Goal: Book appointment/travel/reservation

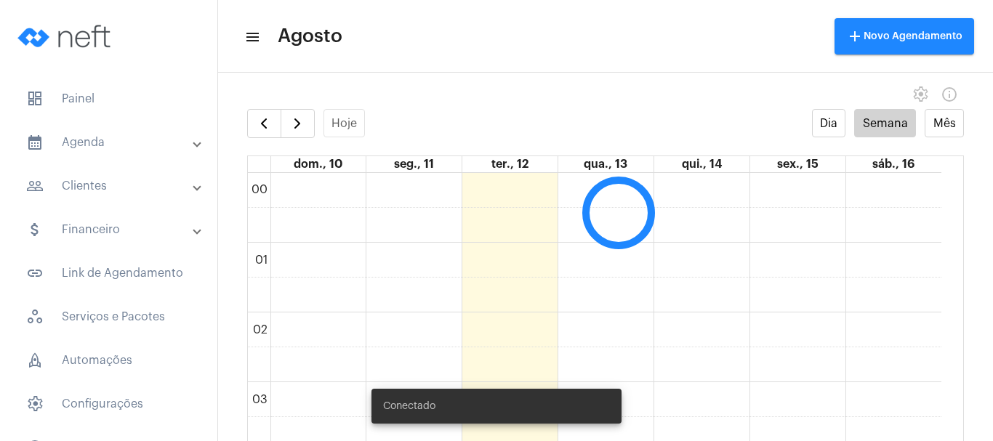
scroll to position [420, 0]
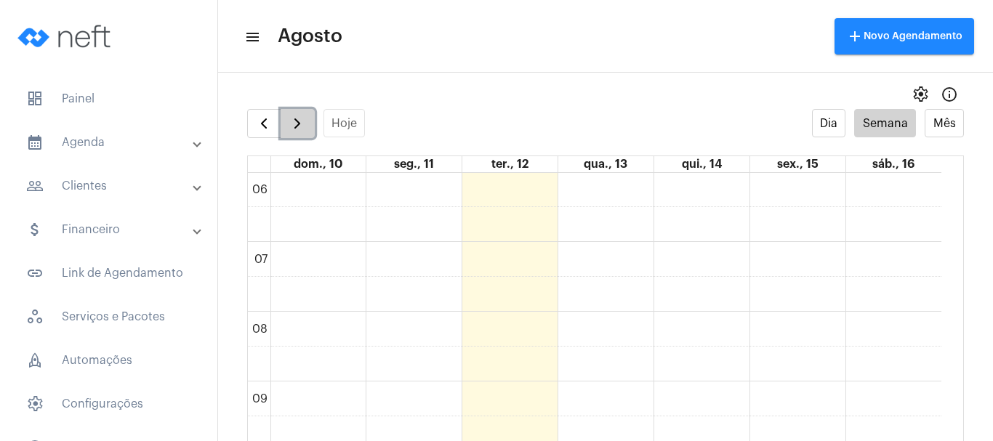
click at [294, 117] on span "button" at bounding box center [297, 123] width 17 height 17
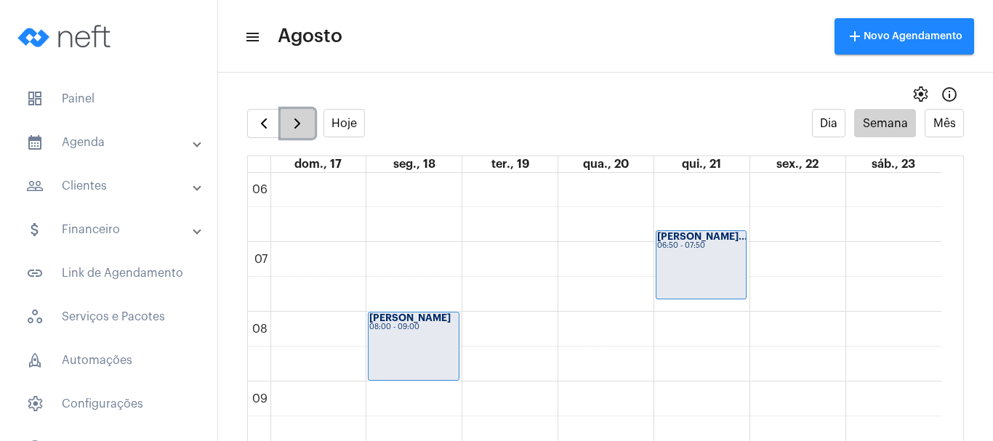
click at [294, 117] on span "button" at bounding box center [297, 123] width 17 height 17
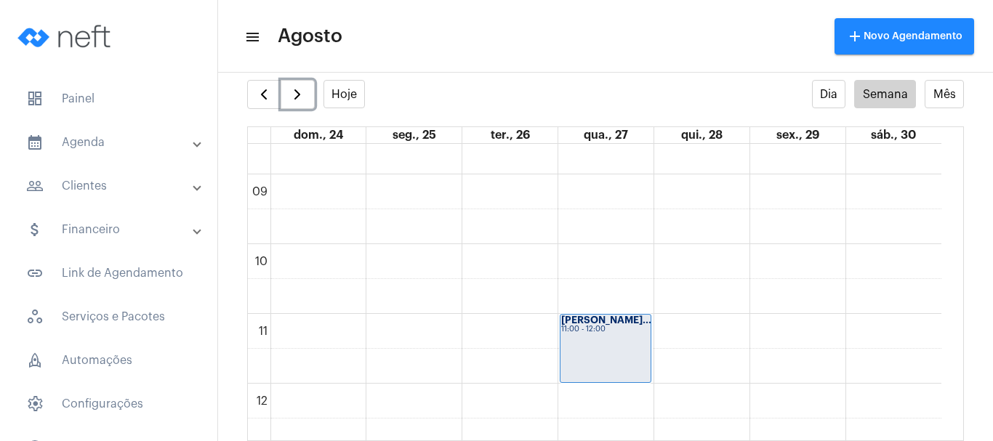
scroll to position [579, 0]
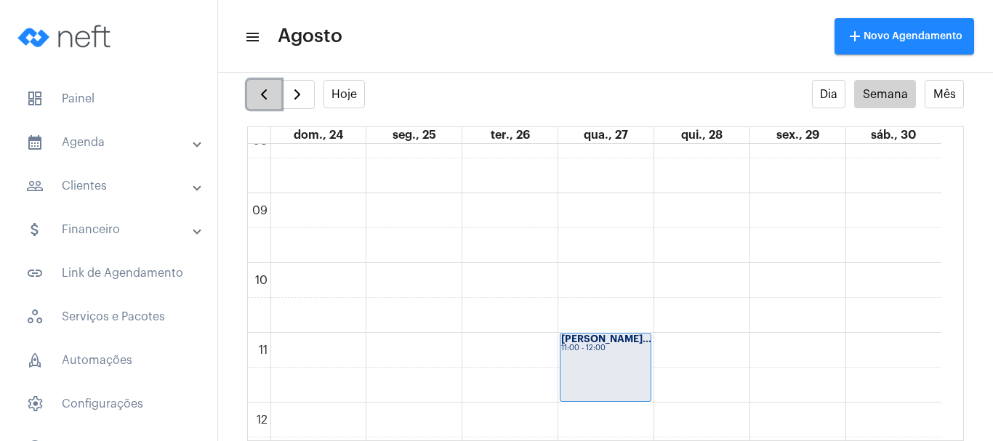
click at [276, 99] on button "button" at bounding box center [264, 94] width 34 height 29
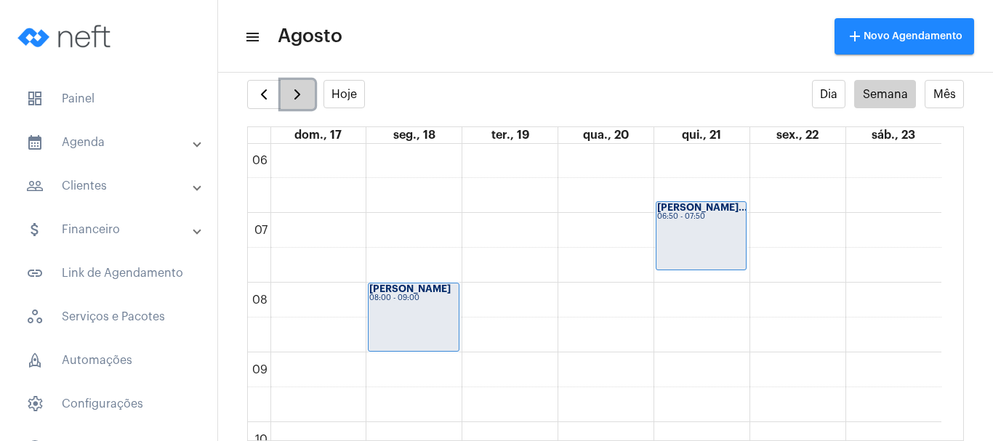
click at [292, 99] on span "button" at bounding box center [297, 94] width 17 height 17
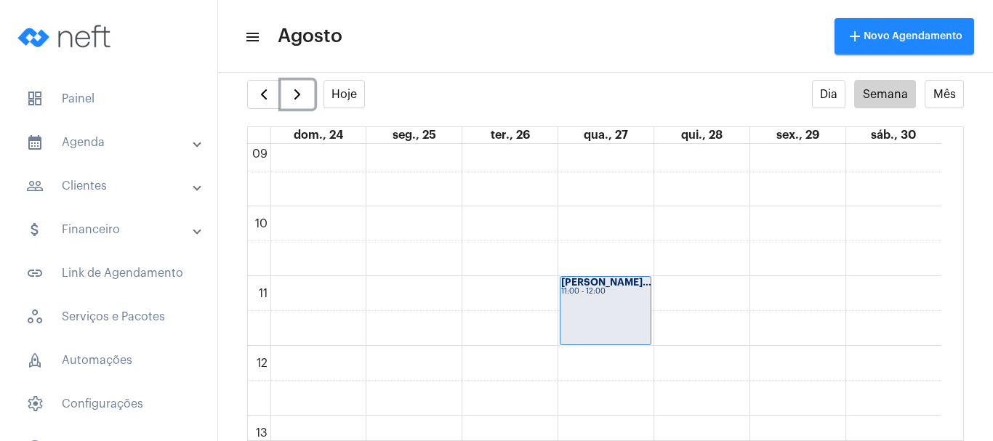
scroll to position [710, 0]
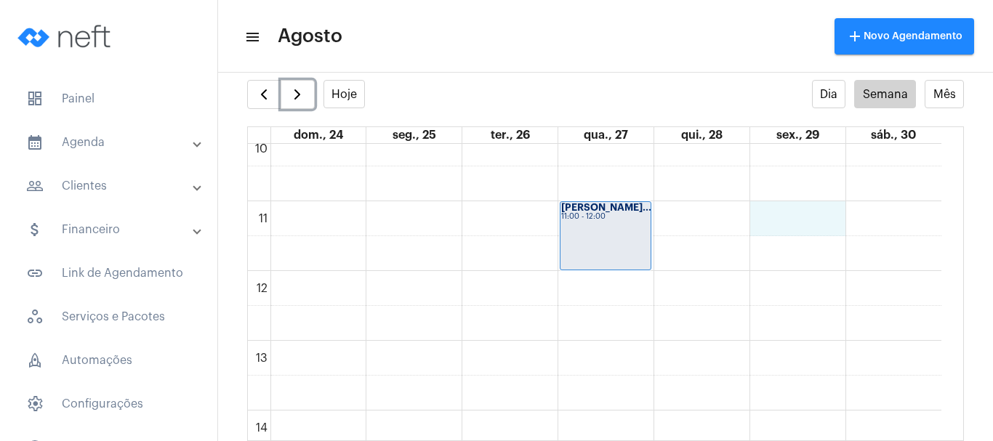
click at [771, 217] on div "00 01 02 03 04 05 06 07 08 09 10 11 12 13 14 15 16 17 18 19 20 21 22 23 [PERSON…" at bounding box center [595, 271] width 694 height 1675
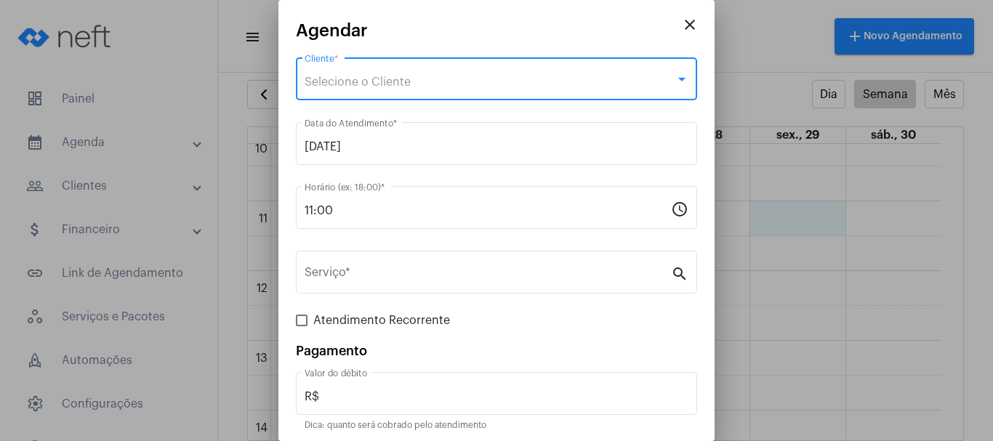
click at [607, 81] on div "Selecione o Cliente" at bounding box center [490, 82] width 371 height 13
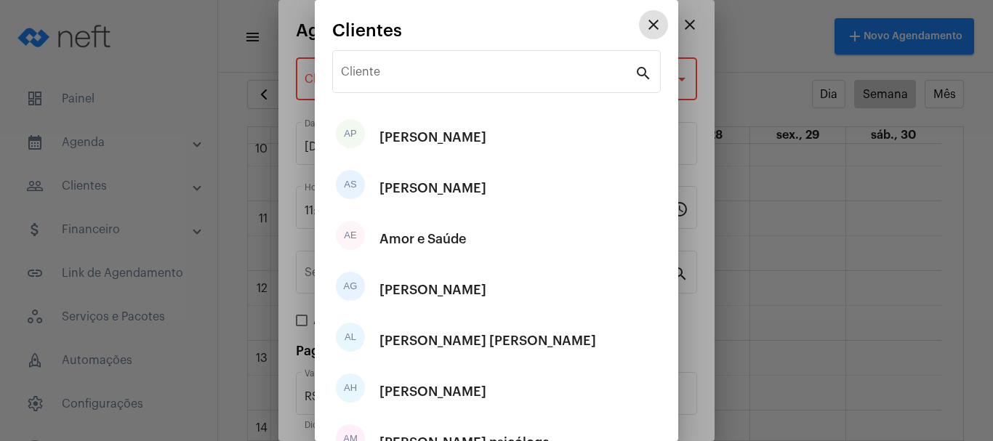
click at [607, 81] on div "Cliente" at bounding box center [488, 70] width 294 height 46
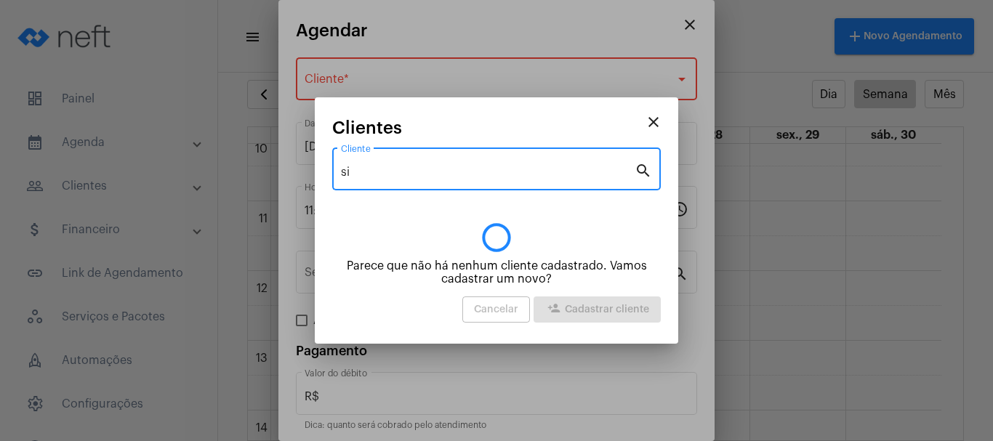
type input "s"
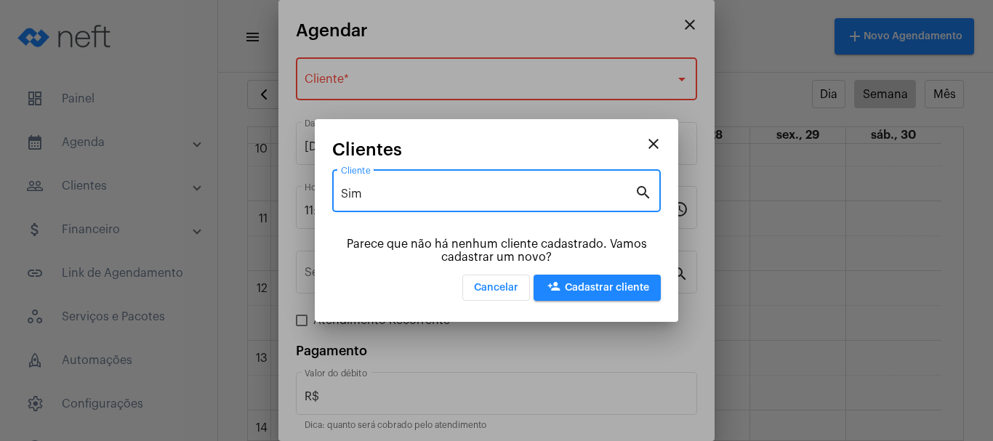
type input "Sim"
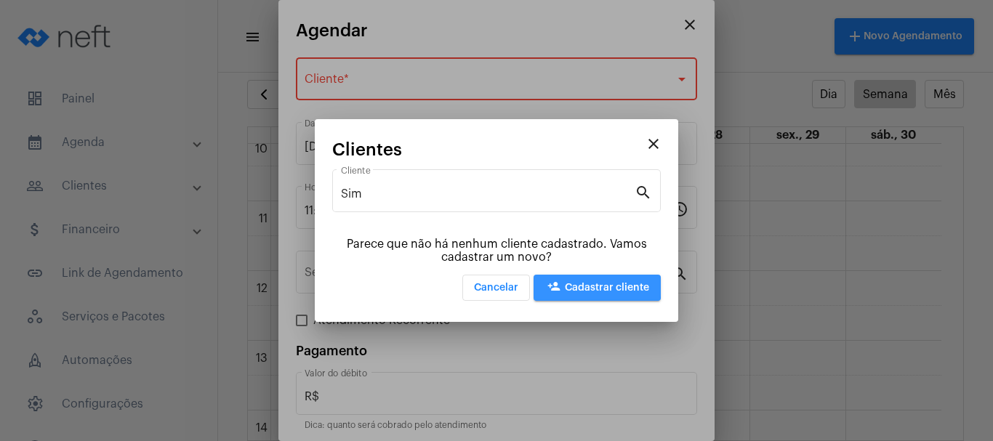
click at [580, 285] on span "person_add Cadastrar cliente" at bounding box center [597, 288] width 104 height 10
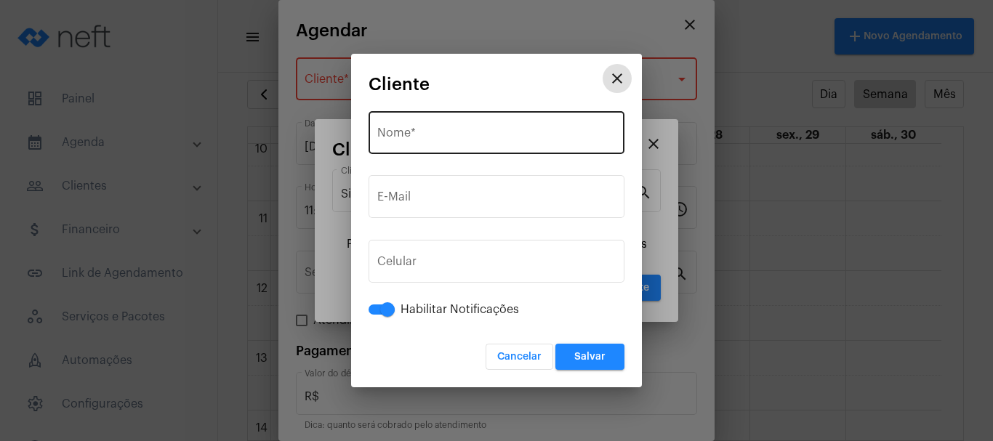
click at [441, 140] on input "Nome *" at bounding box center [496, 135] width 238 height 13
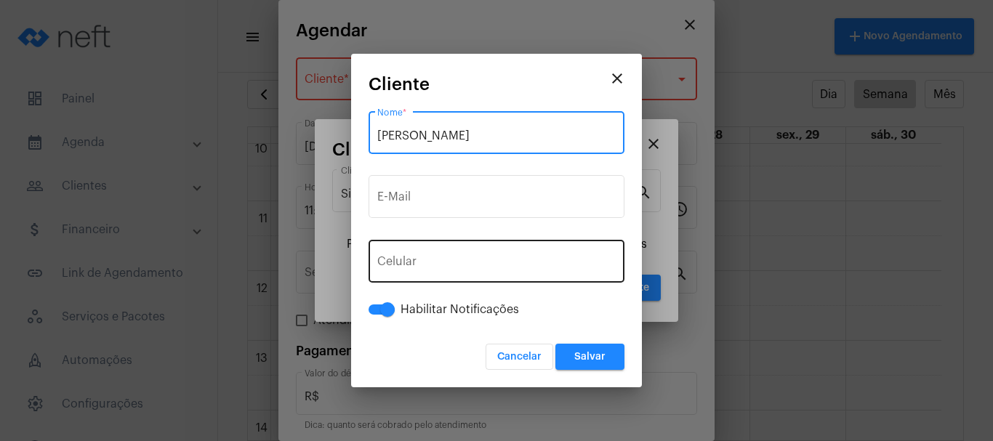
type input "[PERSON_NAME]"
click at [409, 252] on button "+55" at bounding box center [409, 264] width 65 height 36
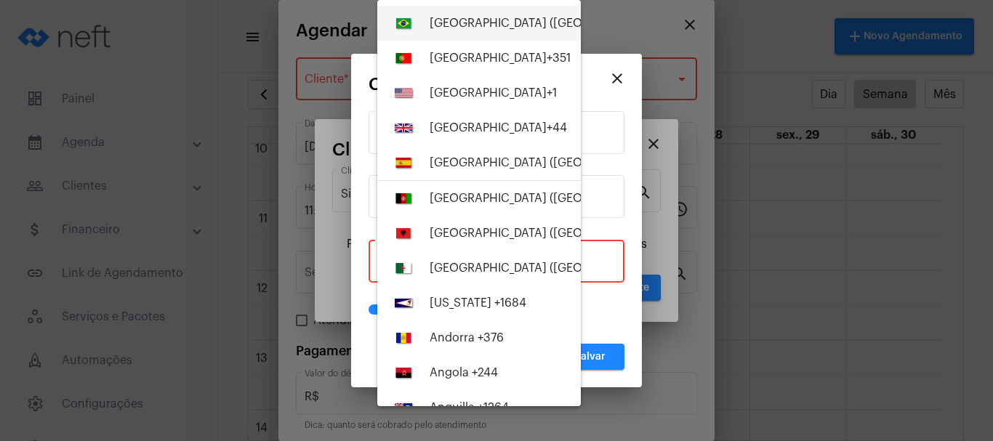
click at [457, 25] on div "[GEOGRAPHIC_DATA] ([GEOGRAPHIC_DATA]) +55" at bounding box center [561, 23] width 263 height 13
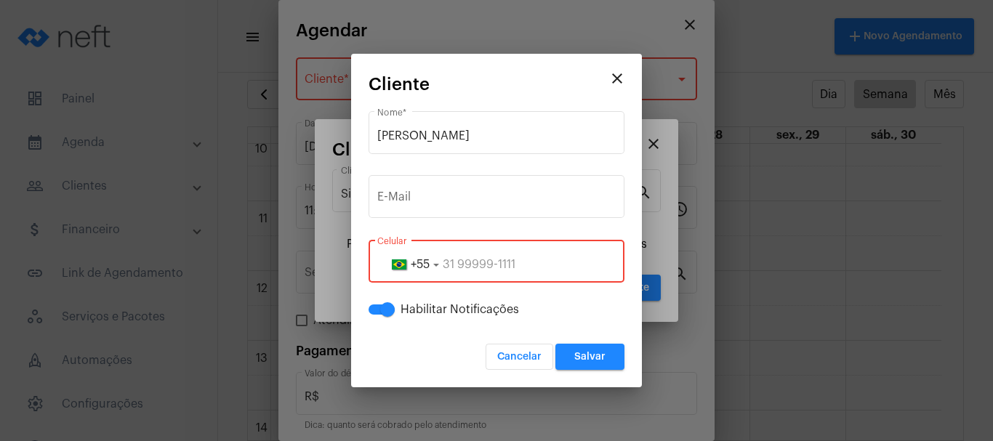
click at [444, 268] on input "tel" at bounding box center [496, 264] width 238 height 13
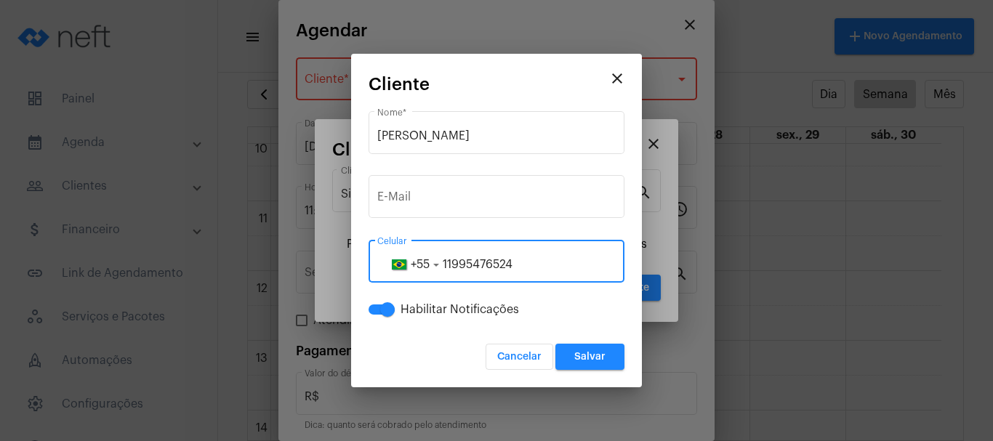
type input "11995476524"
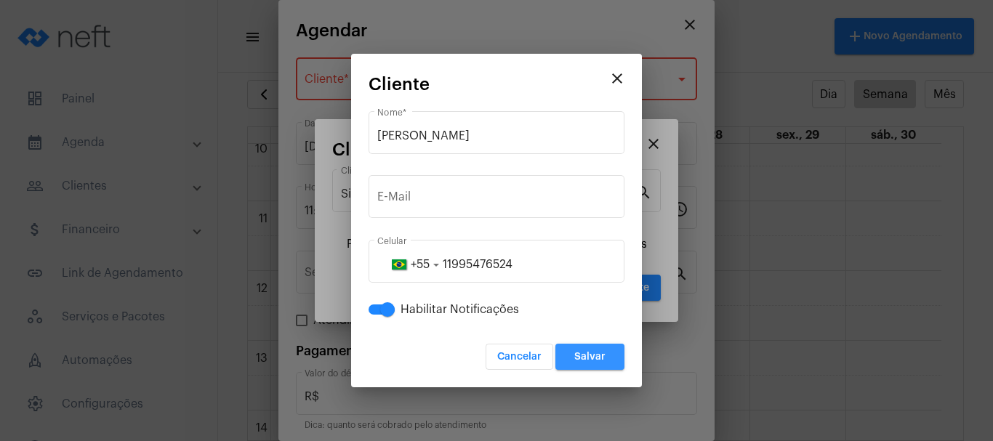
click at [601, 362] on span "Salvar" at bounding box center [589, 357] width 31 height 10
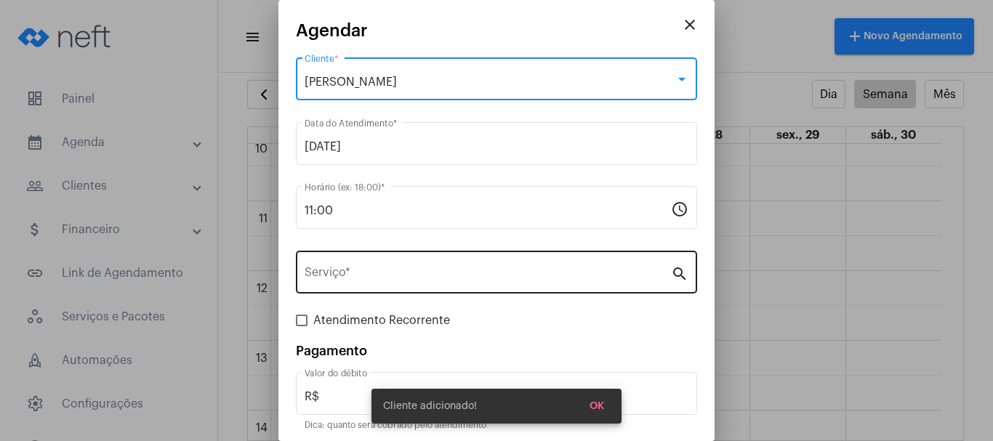
click at [377, 266] on div "Serviço *" at bounding box center [488, 271] width 366 height 46
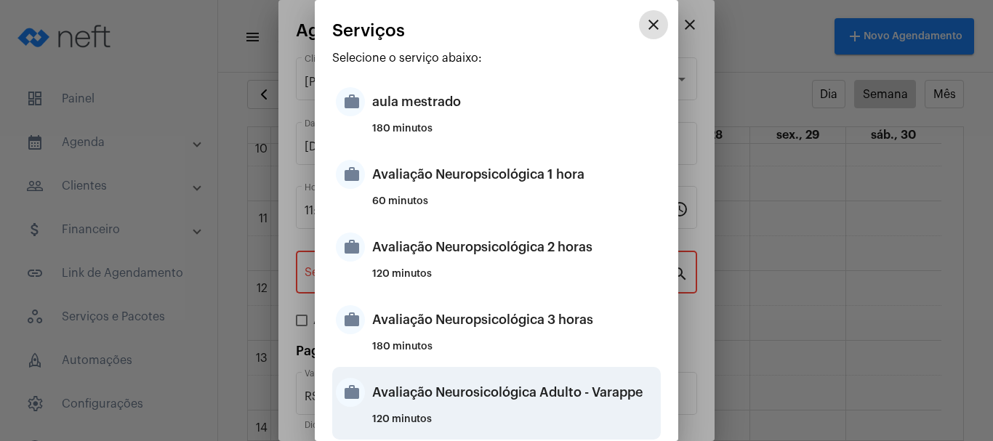
scroll to position [364, 0]
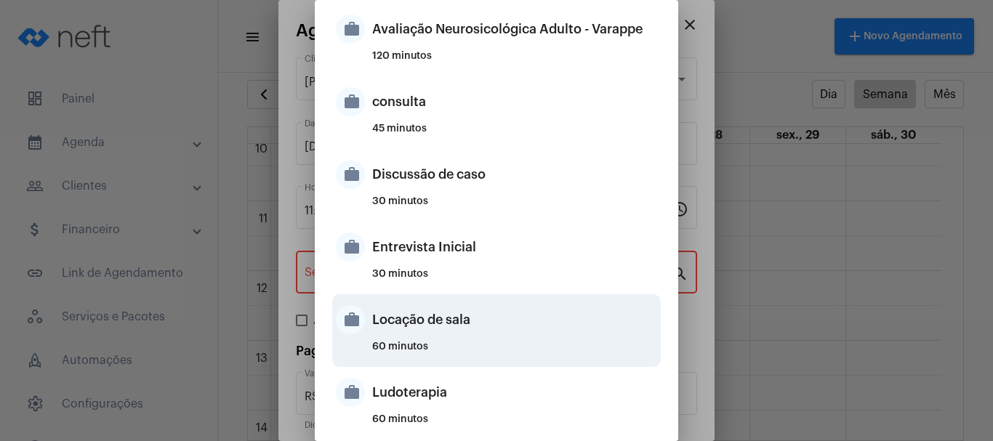
click at [388, 326] on div "Locação de sala" at bounding box center [514, 320] width 285 height 44
type input "Locação de sala"
type input "R$ 40"
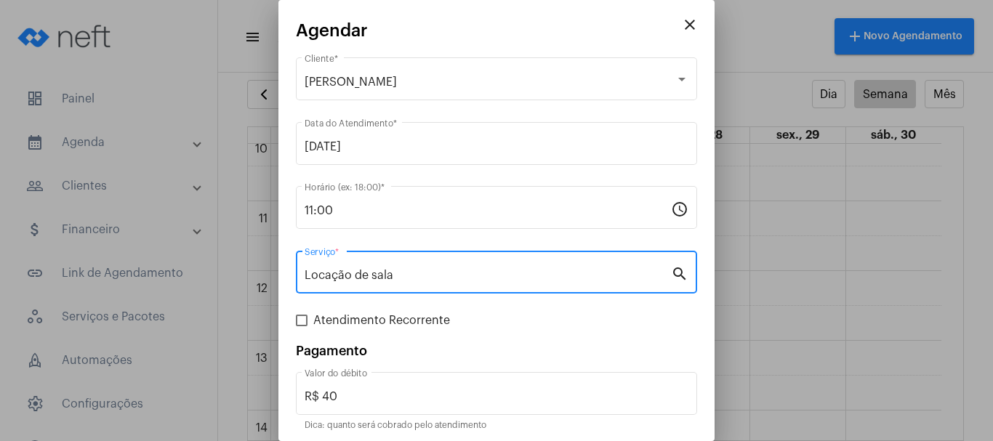
click at [388, 326] on span "Atendimento Recorrente" at bounding box center [381, 320] width 137 height 17
click at [302, 326] on input "Atendimento Recorrente" at bounding box center [301, 326] width 1 height 1
checkbox input "true"
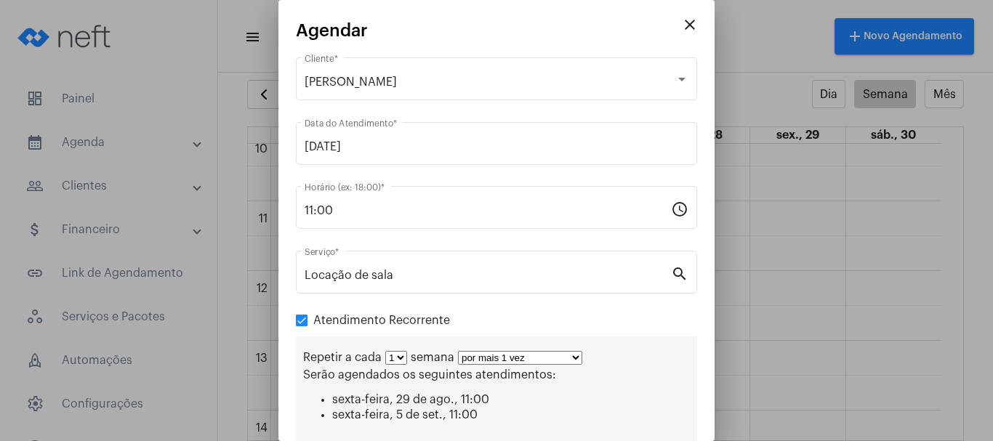
click at [570, 356] on select "por mais 1 vez por mais 2 vezes por mais 3 vezes por mais 4 vezes por mais 5 ve…" at bounding box center [520, 358] width 124 height 14
select select "9: 10"
click at [458, 351] on select "por mais 1 vez por mais 2 vezes por mais 3 vezes por mais 4 vezes por mais 5 ve…" at bounding box center [520, 358] width 124 height 14
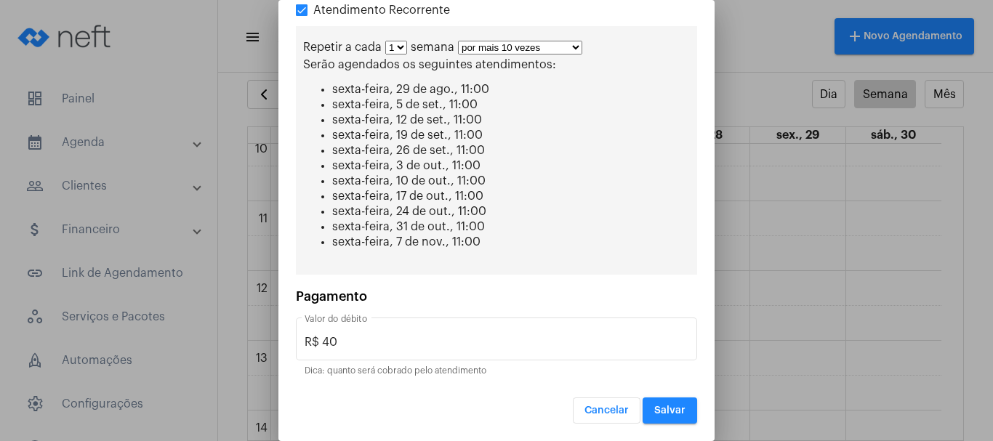
click at [643, 406] on button "Salvar" at bounding box center [670, 411] width 55 height 26
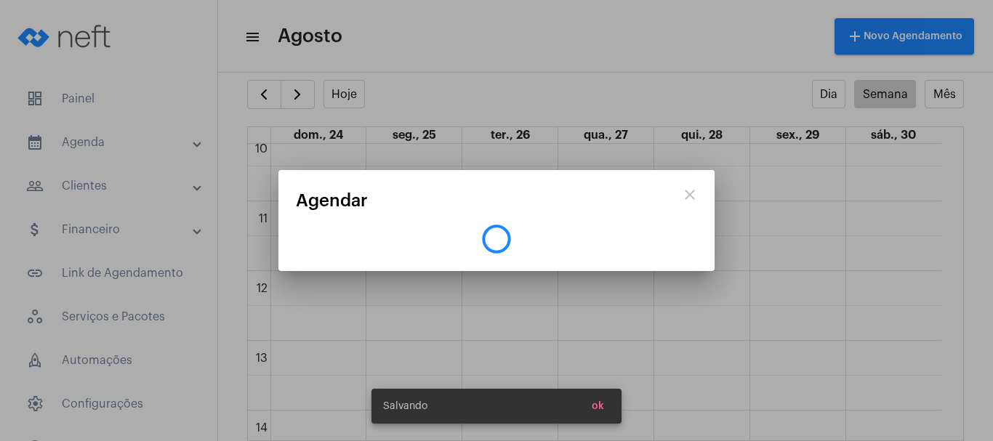
scroll to position [0, 0]
